Goal: Information Seeking & Learning: Learn about a topic

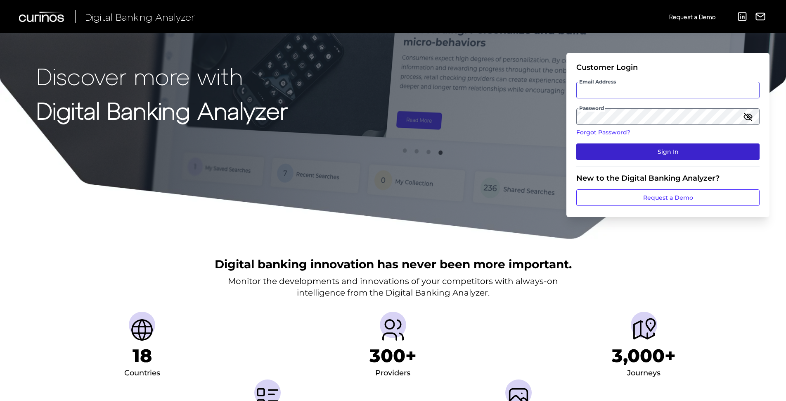
type input "[PERSON_NAME][EMAIL_ADDRESS][PERSON_NAME][DOMAIN_NAME]"
click at [654, 147] on button "Sign In" at bounding box center [667, 151] width 183 height 17
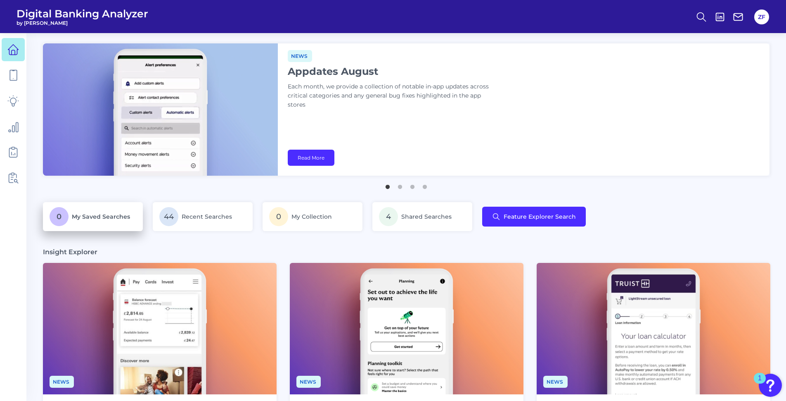
click at [83, 215] on span "My Saved Searches" at bounding box center [101, 216] width 58 height 7
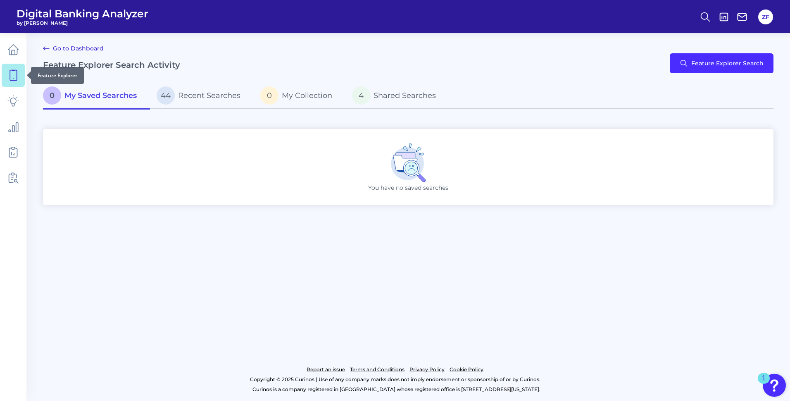
click at [13, 73] on icon at bounding box center [13, 75] width 12 height 12
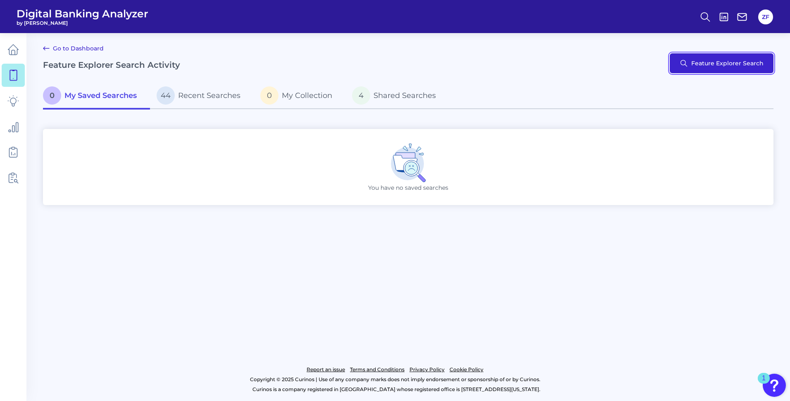
click at [719, 60] on button "Feature Explorer Search" at bounding box center [721, 63] width 104 height 20
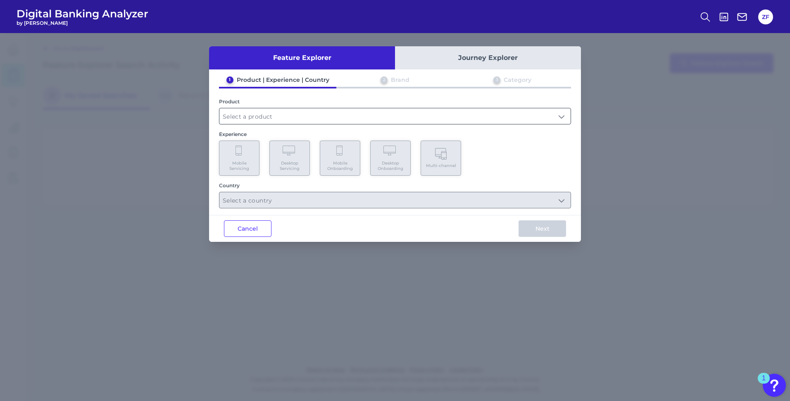
click at [268, 117] on input "text" at bounding box center [394, 116] width 351 height 16
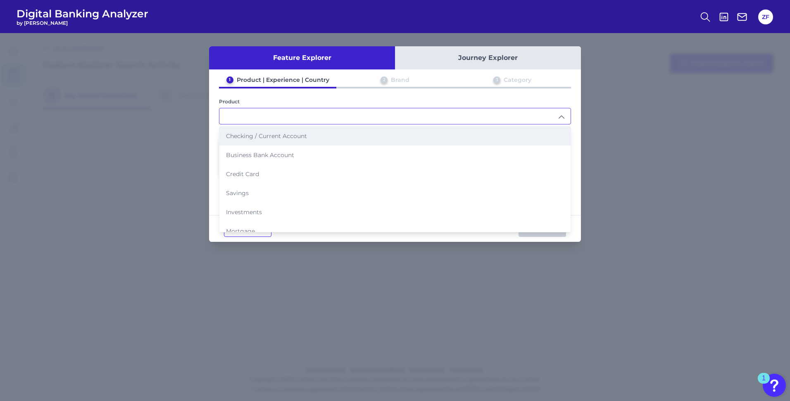
click at [262, 138] on span "Checking / Current Account" at bounding box center [266, 135] width 81 height 7
type input "Checking / Current Account"
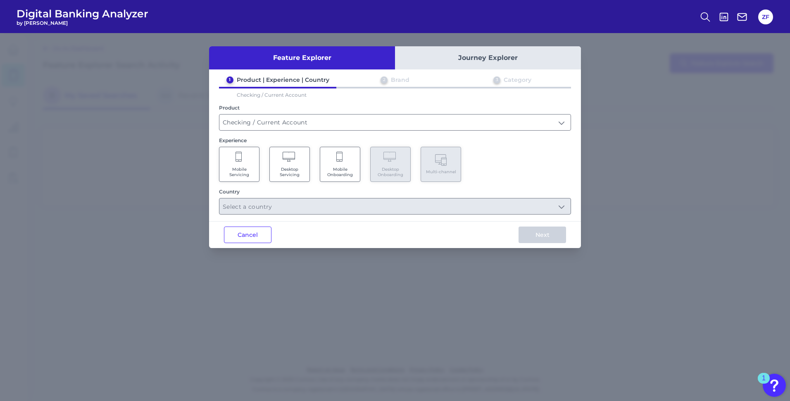
click at [234, 162] on Servicing "Mobile Servicing" at bounding box center [239, 164] width 40 height 35
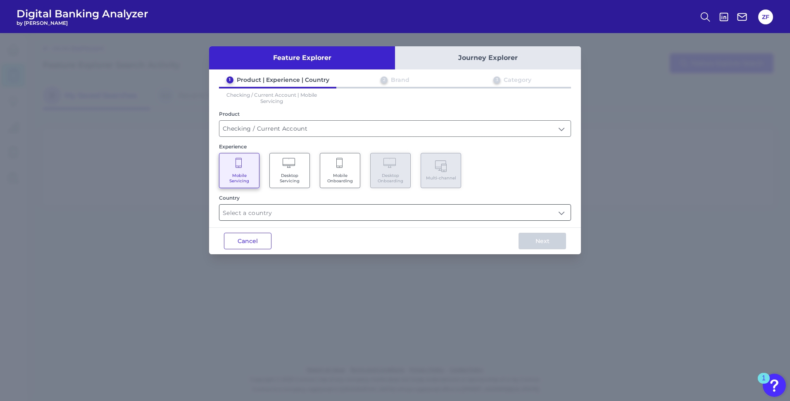
click at [295, 211] on input "text" at bounding box center [394, 212] width 351 height 16
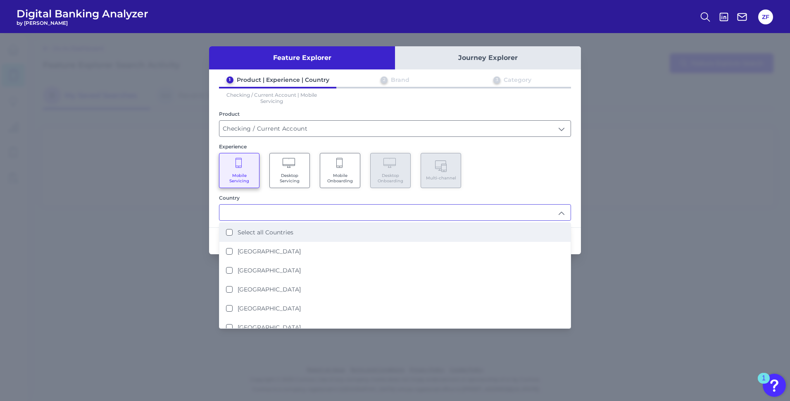
click at [282, 231] on label "Select all Countries" at bounding box center [265, 231] width 56 height 7
type input "Select all Countries"
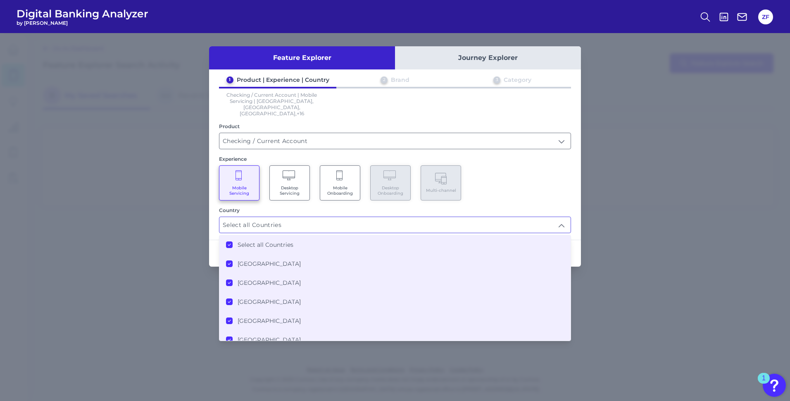
click at [273, 241] on label "Select all Countries" at bounding box center [265, 244] width 56 height 7
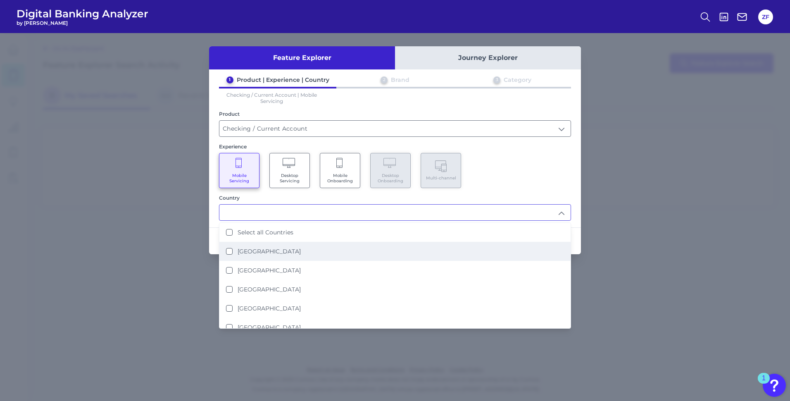
click at [266, 249] on label "[GEOGRAPHIC_DATA]" at bounding box center [268, 250] width 63 height 7
type input "[GEOGRAPHIC_DATA]"
click at [491, 183] on div "Mobile Servicing Desktop Servicing Mobile Onboarding Desktop Onboarding Multi-c…" at bounding box center [395, 170] width 352 height 35
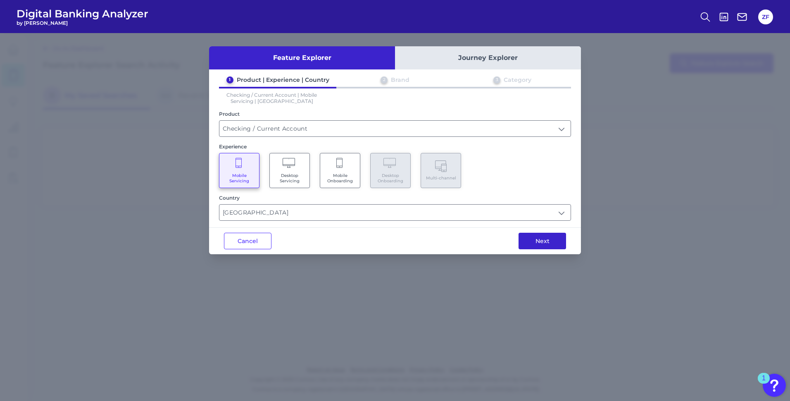
click at [538, 244] on button "Next" at bounding box center [541, 240] width 47 height 17
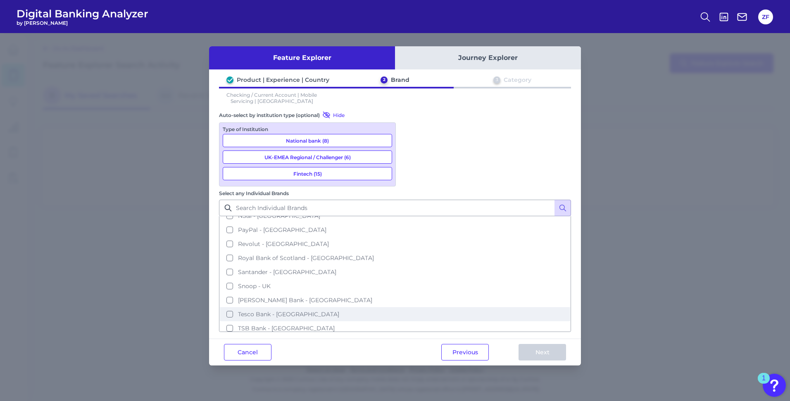
scroll to position [289, 0]
click at [642, 242] on div "Feature Explorer Journey Explorer Product | Experience | Country 2 Brand 3 Cate…" at bounding box center [395, 217] width 790 height 368
